Goal: Transaction & Acquisition: Purchase product/service

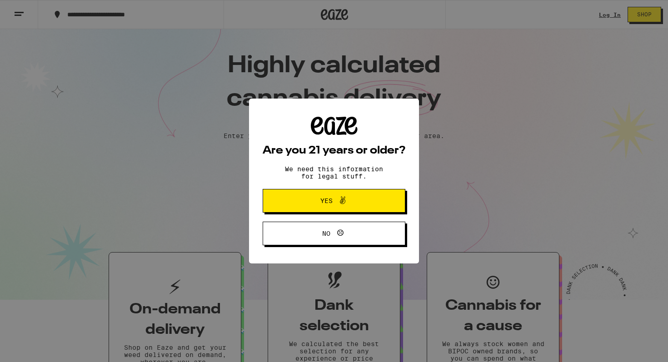
click at [597, 22] on div "Are you 21 years or older? We need this information for legal stuff. Yes No" at bounding box center [334, 181] width 668 height 362
click at [608, 18] on div "Are you 21 years or older? We need this information for legal stuff. Yes No" at bounding box center [334, 181] width 668 height 362
click at [377, 194] on button "Yes" at bounding box center [334, 201] width 143 height 24
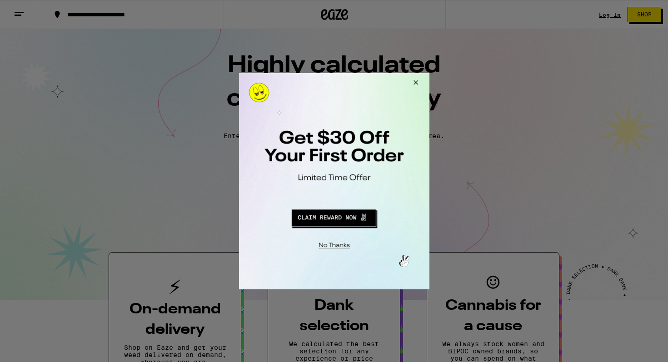
click at [609, 15] on div at bounding box center [334, 181] width 668 height 362
click at [417, 82] on button "Close Modal" at bounding box center [414, 84] width 25 height 22
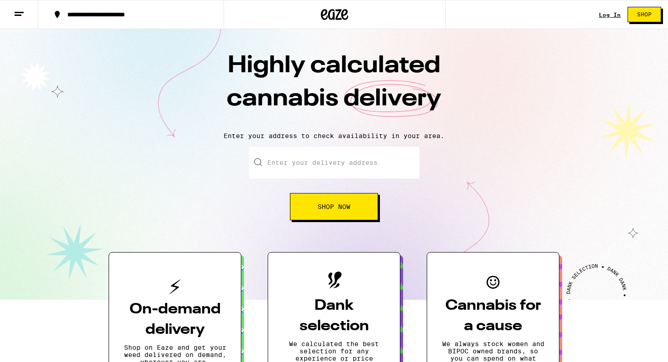
click at [605, 18] on div "Log In Shop" at bounding box center [633, 14] width 69 height 29
click at [612, 12] on link "Log In" at bounding box center [610, 15] width 22 height 6
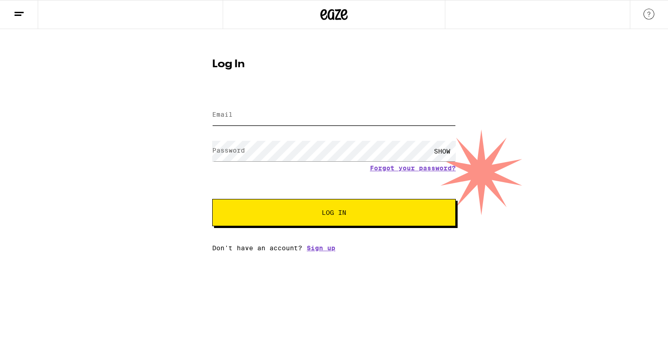
type input "[PERSON_NAME][EMAIL_ADDRESS][PERSON_NAME][DOMAIN_NAME]"
click at [339, 232] on div "Email Email [PERSON_NAME][EMAIL_ADDRESS][PERSON_NAME][DOMAIN_NAME] Password Pas…" at bounding box center [334, 172] width 244 height 159
click at [354, 218] on button "Log In" at bounding box center [334, 212] width 244 height 27
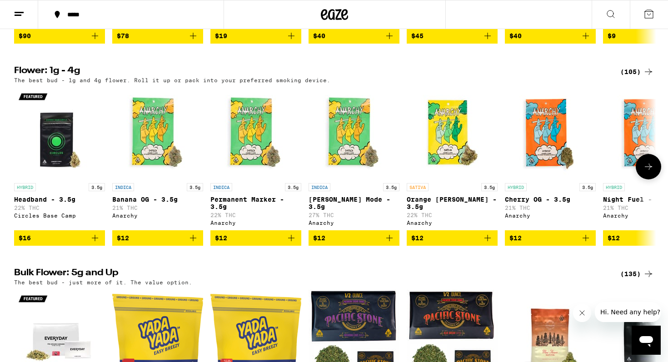
scroll to position [946, 0]
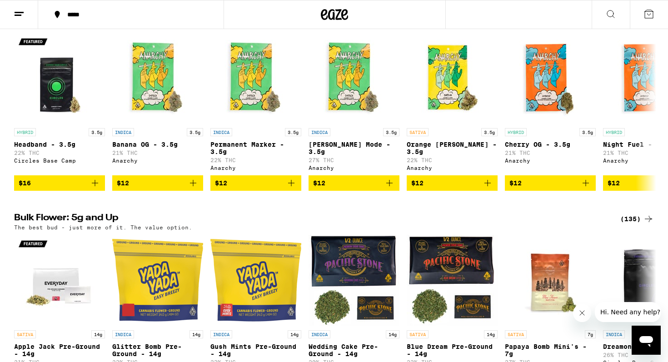
click at [636, 224] on div "(135)" at bounding box center [637, 219] width 34 height 11
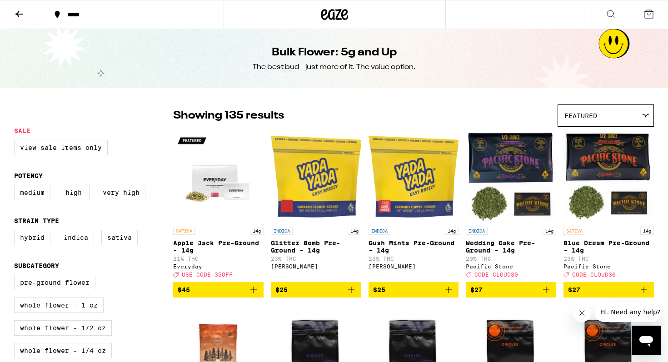
scroll to position [20, 0]
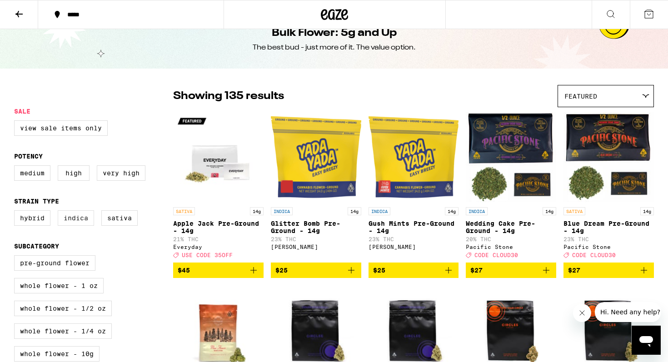
click at [78, 222] on label "Indica" at bounding box center [76, 217] width 36 height 15
click at [16, 212] on input "Indica" at bounding box center [16, 212] width 0 height 0
checkbox input "true"
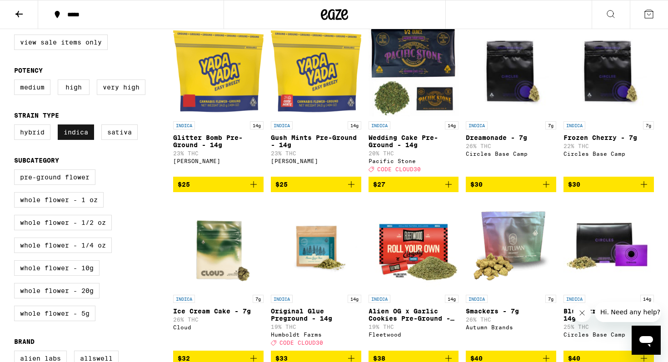
scroll to position [106, 0]
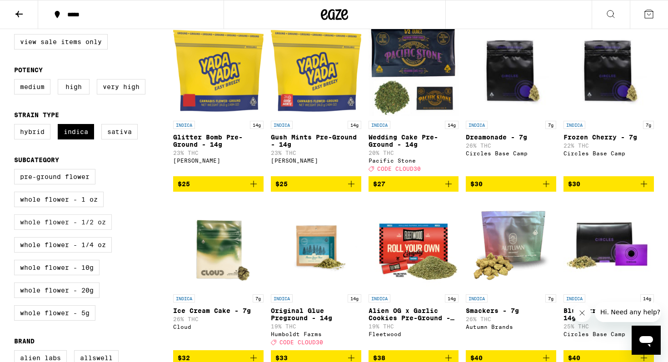
click at [81, 230] on label "Whole Flower - 1/2 oz" at bounding box center [63, 221] width 98 height 15
click at [16, 171] on input "Whole Flower - 1/2 oz" at bounding box center [16, 170] width 0 height 0
checkbox input "true"
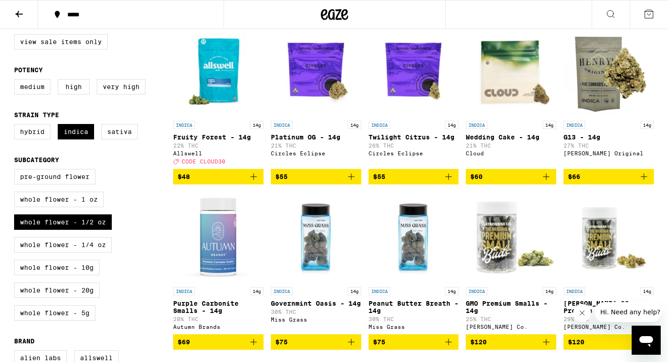
click at [88, 199] on div "Pre-ground Flower Whole Flower - 1 oz Whole Flower - 1/2 oz Whole Flower - 1/4 …" at bounding box center [93, 248] width 159 height 159
click at [88, 207] on label "Whole Flower - 1 oz" at bounding box center [59, 199] width 90 height 15
click at [16, 171] on input "Whole Flower - 1 oz" at bounding box center [16, 170] width 0 height 0
checkbox input "true"
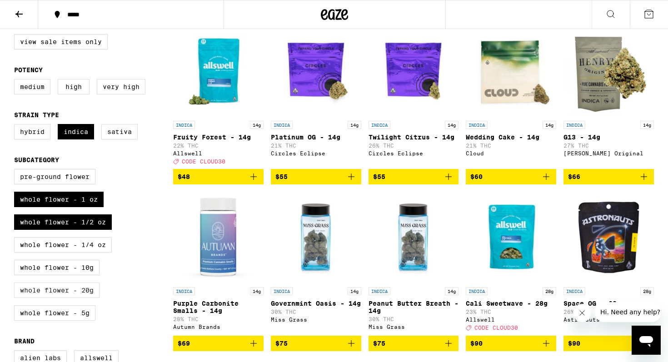
click at [92, 298] on label "Whole Flower - 20g" at bounding box center [56, 290] width 85 height 15
click at [16, 171] on input "Whole Flower - 20g" at bounding box center [16, 170] width 0 height 0
checkbox input "true"
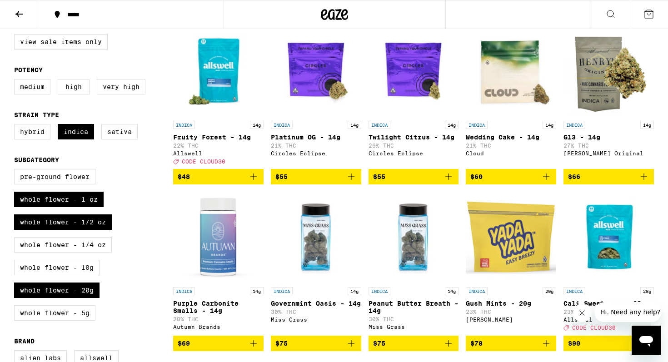
click at [588, 181] on span "$66" at bounding box center [608, 176] width 81 height 11
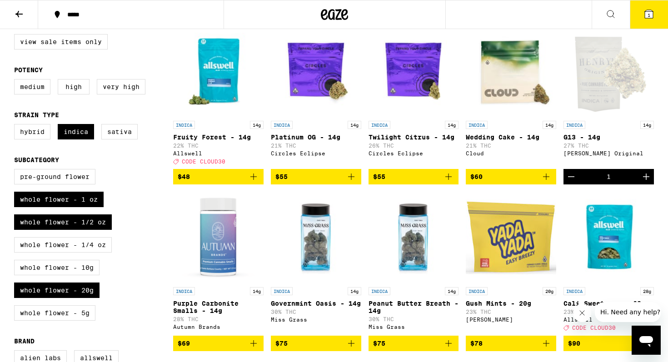
click at [654, 21] on button "1" at bounding box center [649, 14] width 38 height 28
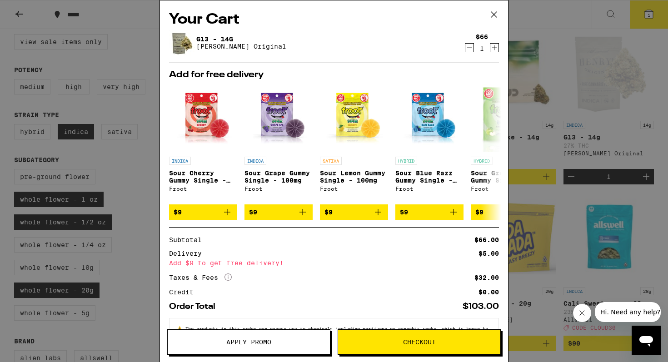
click at [443, 345] on span "Checkout" at bounding box center [419, 342] width 162 height 6
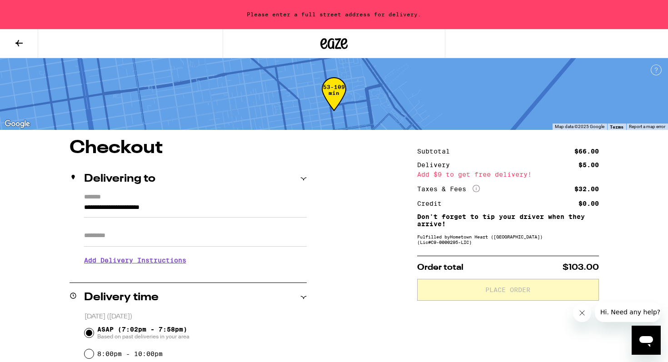
click at [215, 240] on input "Apt/Suite" at bounding box center [195, 236] width 223 height 22
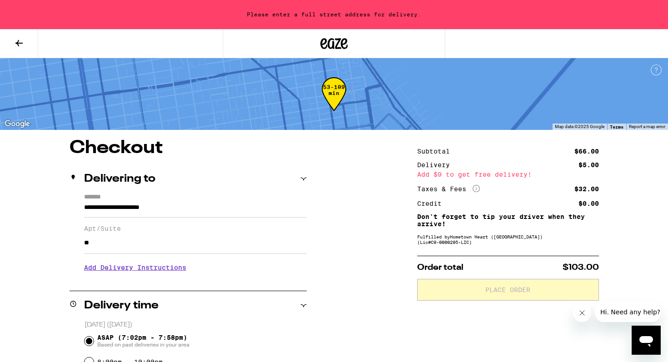
type input "**"
click at [119, 209] on input "**********" at bounding box center [195, 209] width 223 height 15
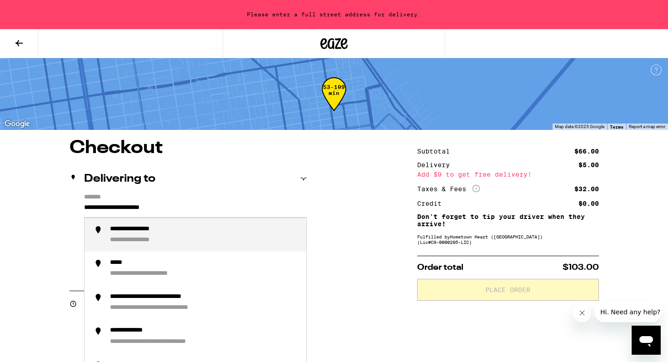
click at [119, 209] on input "**********" at bounding box center [195, 209] width 223 height 15
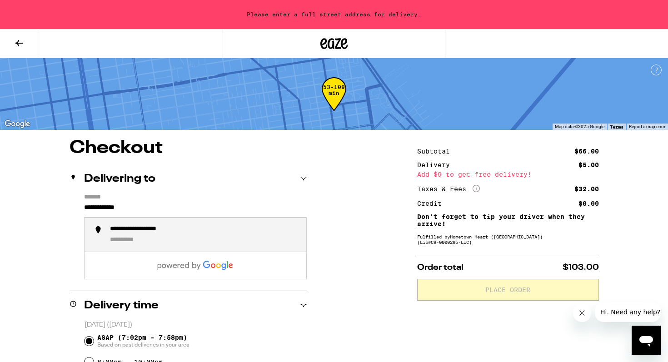
click at [160, 236] on div "**********" at bounding box center [204, 235] width 189 height 20
click at [172, 203] on input "**********" at bounding box center [195, 209] width 223 height 15
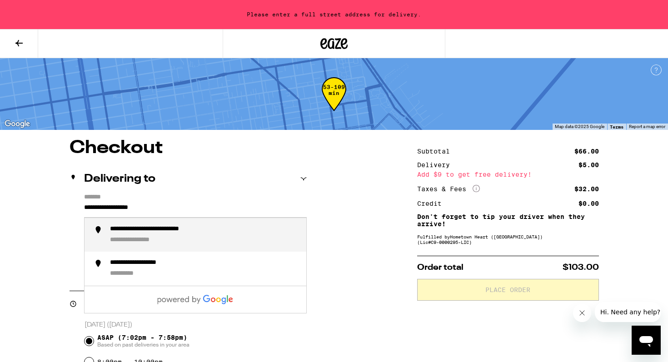
click at [181, 234] on div "**********" at bounding box center [171, 229] width 123 height 9
type input "**********"
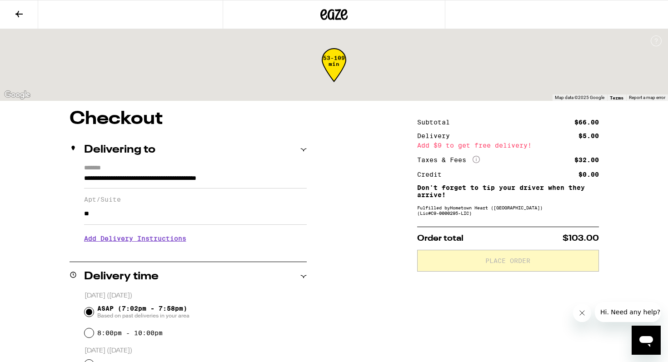
click at [169, 239] on h3 "Add Delivery Instructions" at bounding box center [195, 238] width 223 height 21
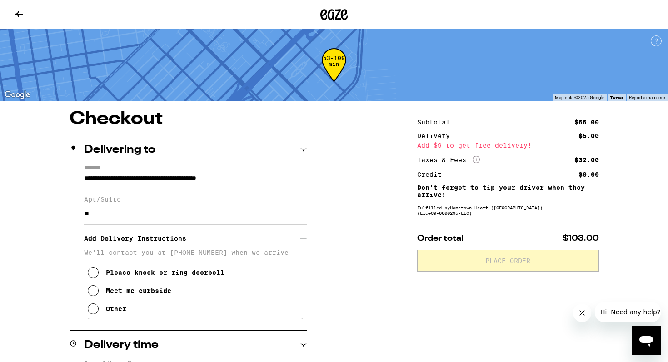
click at [142, 220] on input "**" at bounding box center [195, 214] width 223 height 22
type input "*****"
click at [88, 314] on icon at bounding box center [93, 309] width 11 height 11
click at [108, 333] on textarea "Enter any other delivery instructions you want driver to know" at bounding box center [195, 339] width 216 height 43
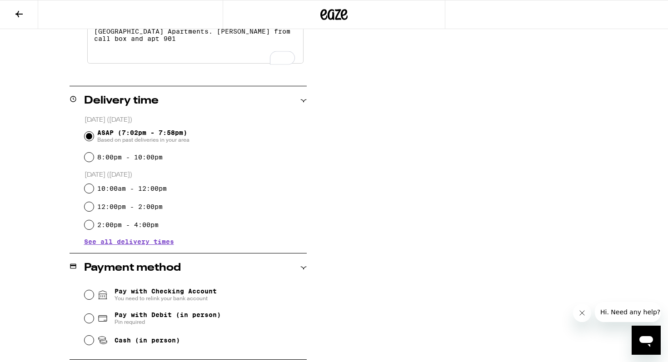
scroll to position [313, 0]
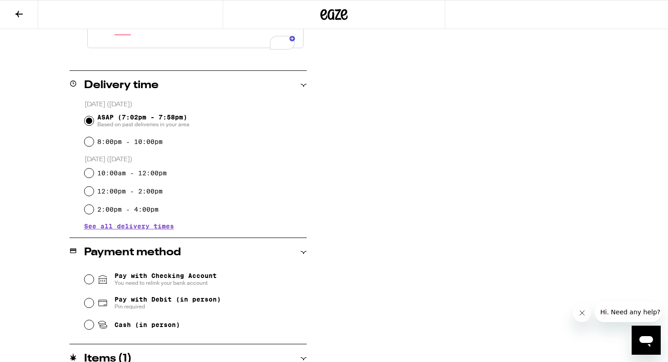
type textarea "[GEOGRAPHIC_DATA] Apartments. [PERSON_NAME] from call box and apt 901"
click at [141, 303] on span "Pay with Debit (in person)" at bounding box center [167, 299] width 106 height 7
click at [94, 305] on input "Pay with Debit (in person) Pin required" at bounding box center [89, 303] width 9 height 9
radio input "true"
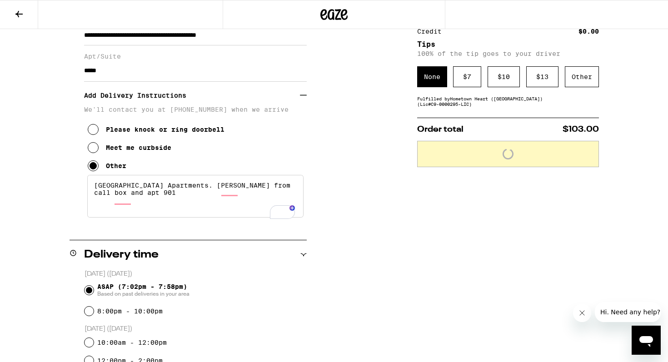
scroll to position [0, 0]
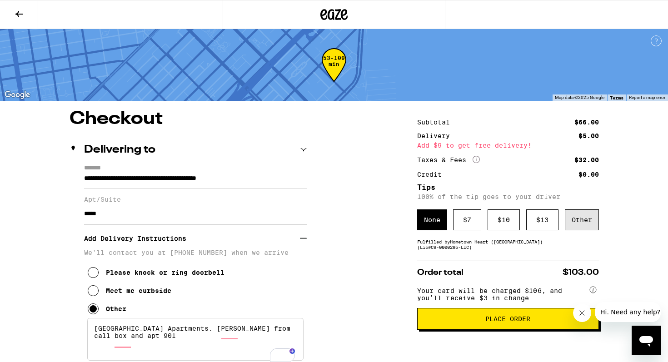
click at [579, 222] on div "Other" at bounding box center [582, 219] width 34 height 21
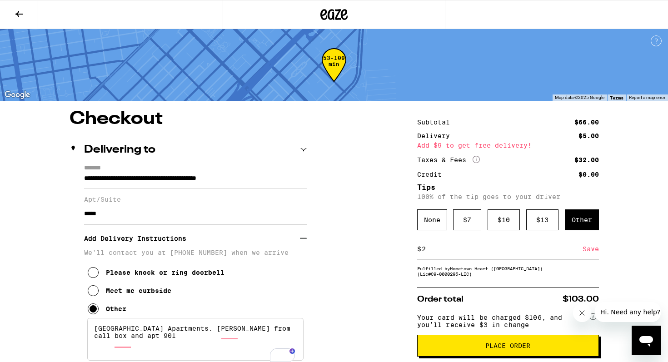
type input "2"
click at [473, 348] on button "Place Order" at bounding box center [508, 346] width 182 height 22
